Goal: Find specific page/section: Find specific page/section

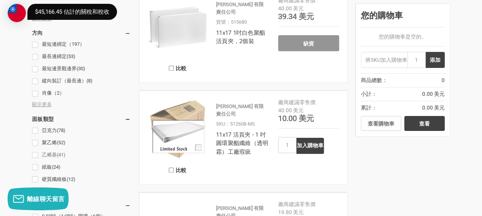
click at [50, 152] on font "乙烯基" at bounding box center [49, 155] width 15 height 6
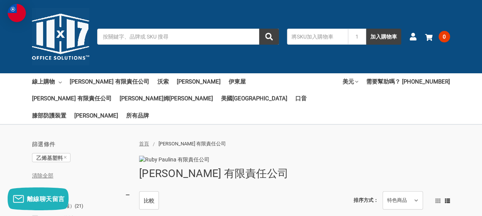
click at [11, 15] on img at bounding box center [17, 13] width 18 height 18
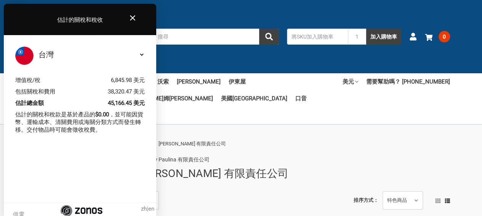
click at [306, 132] on div at bounding box center [241, 136] width 482 height 8
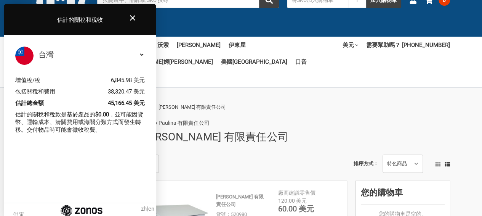
scroll to position [38, 0]
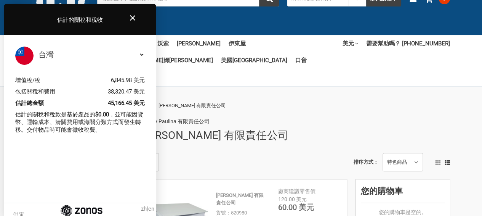
click at [133, 17] on icon "Close" at bounding box center [132, 17] width 9 height 9
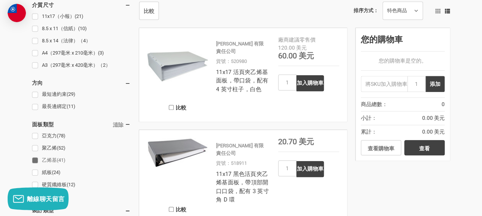
scroll to position [190, 0]
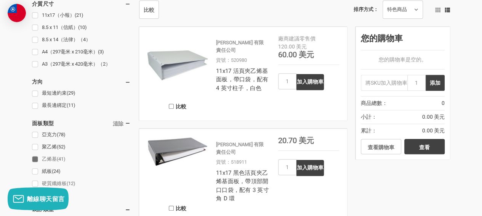
click at [40, 178] on link "硬質纖維板 (12)" at bounding box center [81, 183] width 99 height 10
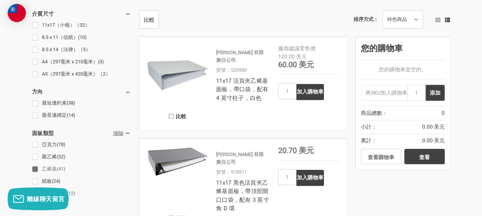
scroll to position [190, 0]
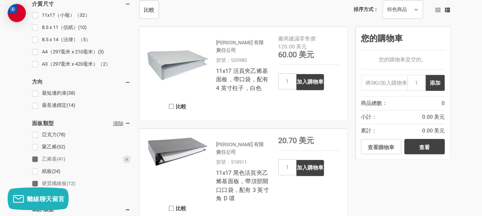
click at [35, 154] on link "乙烯基 (41)" at bounding box center [81, 159] width 99 height 10
